Goal: Information Seeking & Learning: Find specific fact

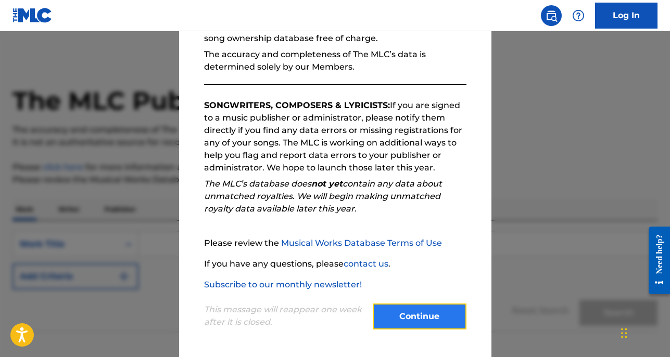
click at [398, 319] on button "Continue" at bounding box center [420, 317] width 94 height 26
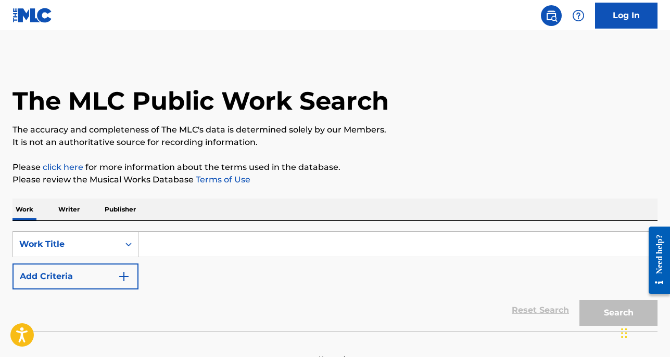
scroll to position [62, 0]
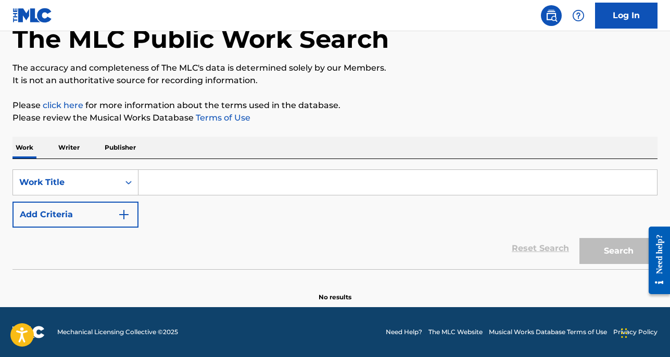
click at [283, 186] on input "Search Form" at bounding box center [397, 182] width 518 height 25
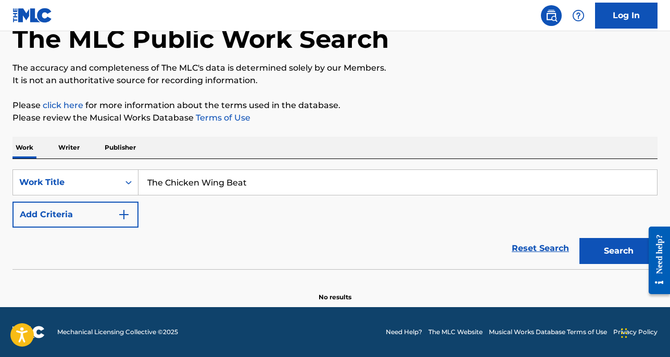
type input "The Chicken Wing Beat"
click at [579, 238] on button "Search" at bounding box center [618, 251] width 78 height 26
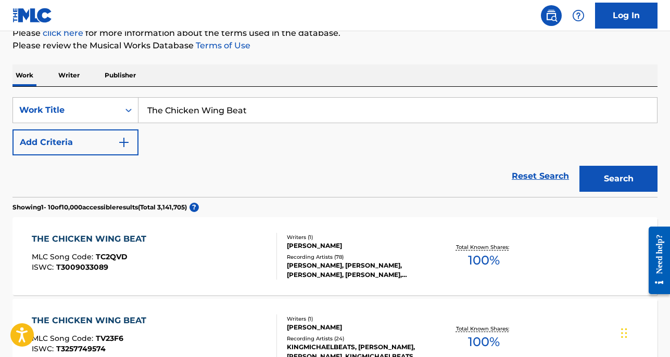
scroll to position [176, 0]
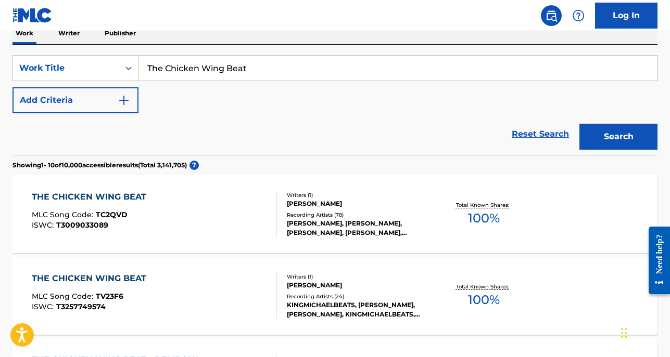
click at [250, 201] on div "THE CHICKEN WING BEAT MLC Song Code : TC2QVD ISWC : T3009033089" at bounding box center [154, 214] width 245 height 47
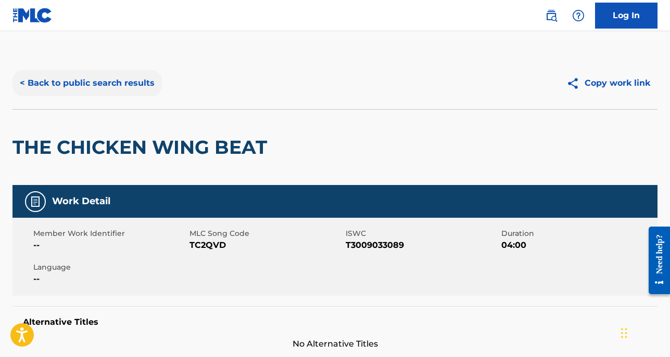
click at [86, 89] on button "< Back to public search results" at bounding box center [86, 83] width 149 height 26
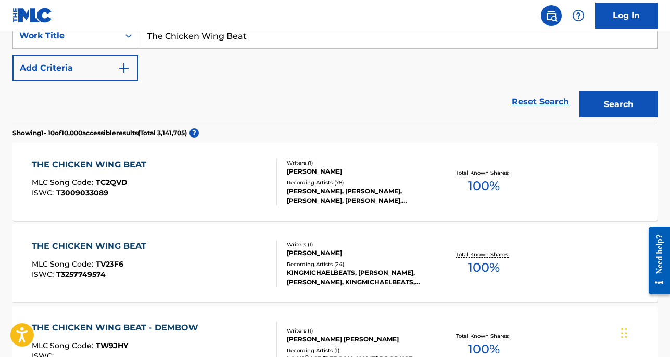
scroll to position [181, 0]
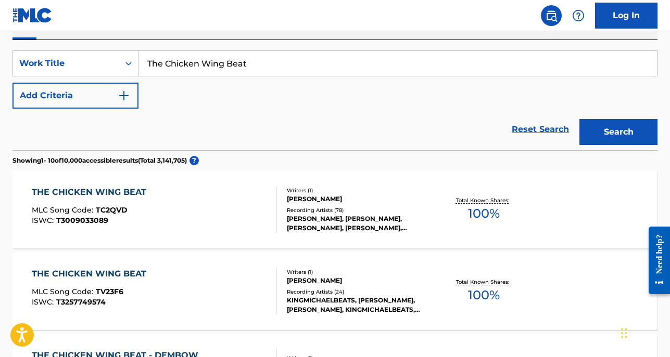
click at [163, 226] on div "THE CHICKEN WING BEAT MLC Song Code : TC2QVD ISWC : T3009033089" at bounding box center [154, 209] width 245 height 47
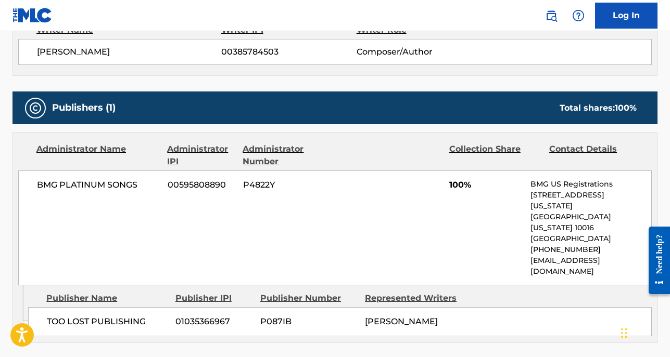
scroll to position [400, 0]
